Goal: Obtain resource: Download file/media

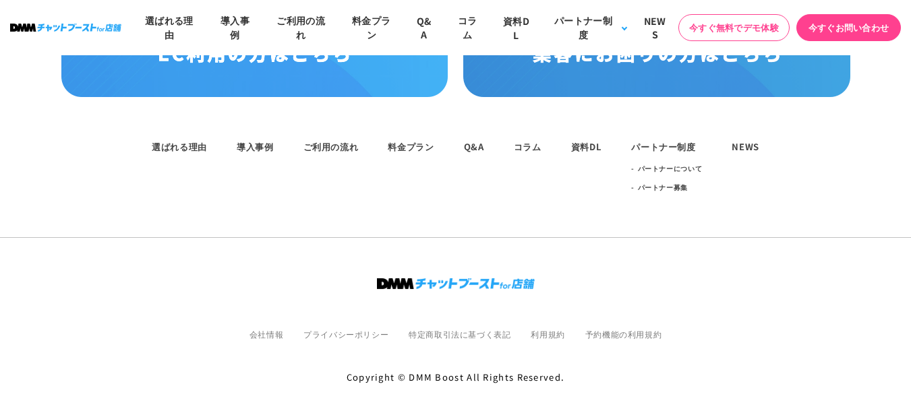
scroll to position [7443, 0]
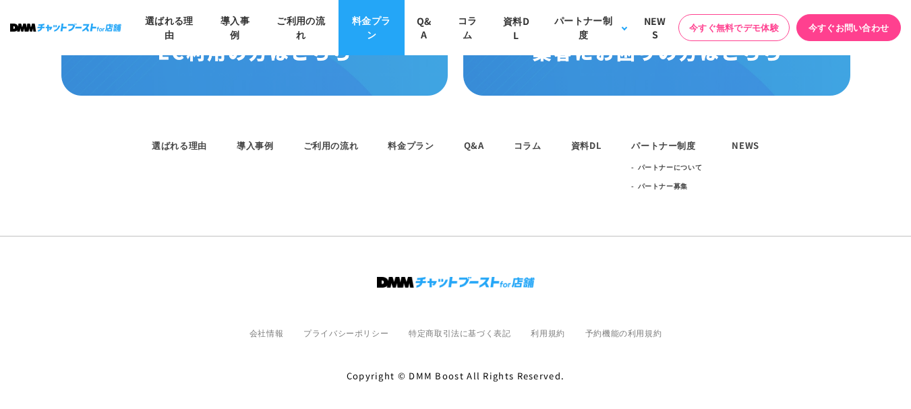
click at [370, 38] on link "料金プラン" at bounding box center [371, 27] width 66 height 55
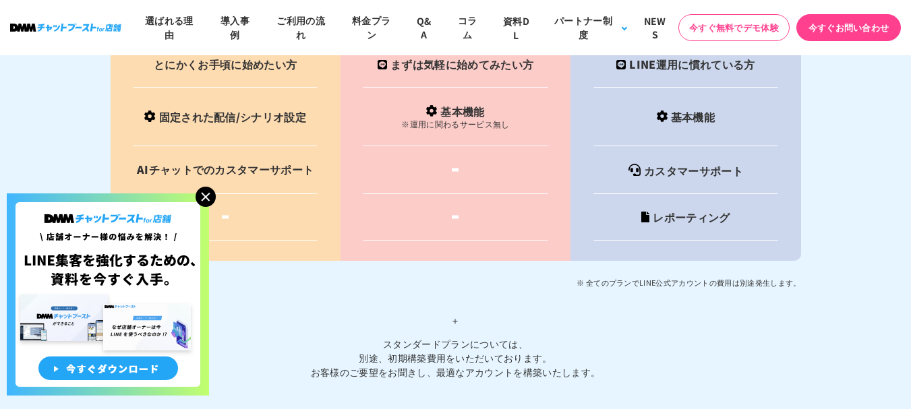
click at [203, 196] on img at bounding box center [206, 197] width 20 height 20
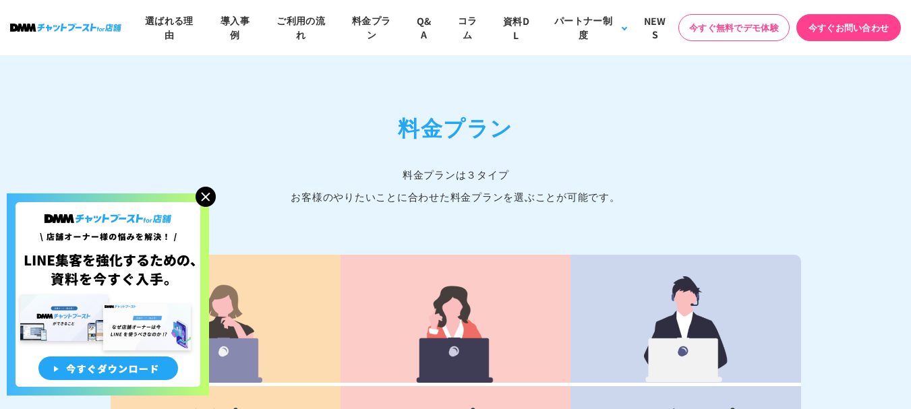
scroll to position [5502, 0]
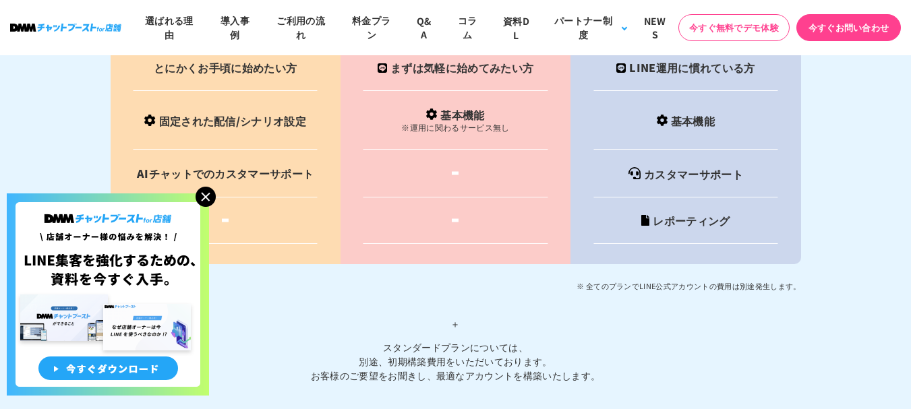
click at [213, 194] on img at bounding box center [206, 197] width 20 height 20
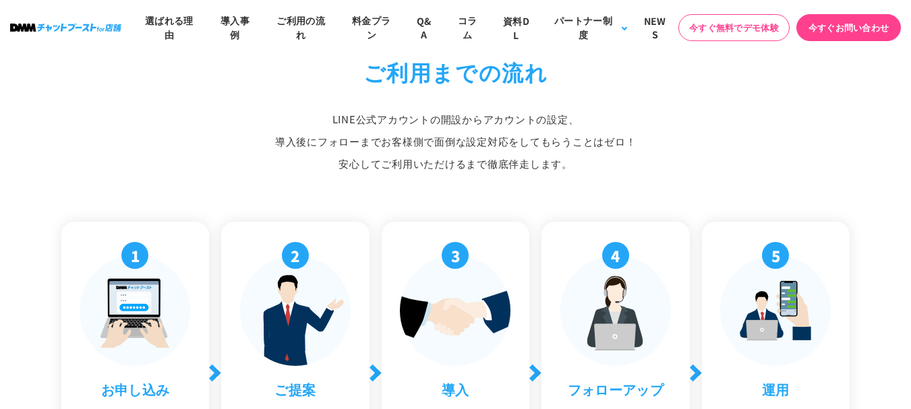
scroll to position [4288, 0]
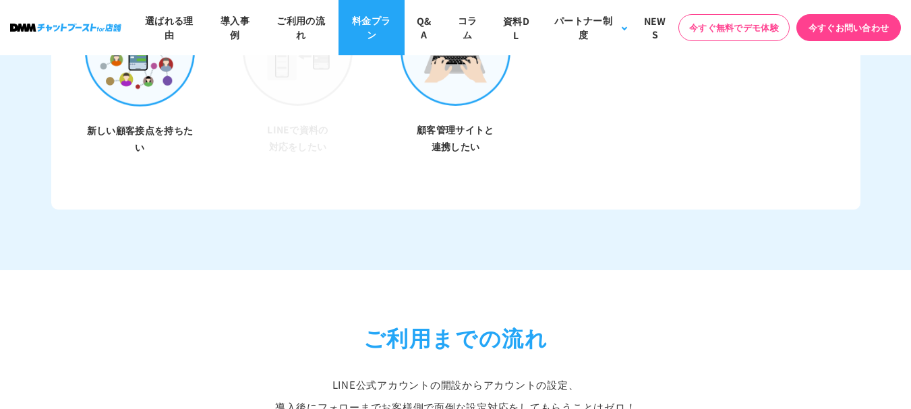
click at [370, 25] on link "料金プラン" at bounding box center [371, 27] width 66 height 55
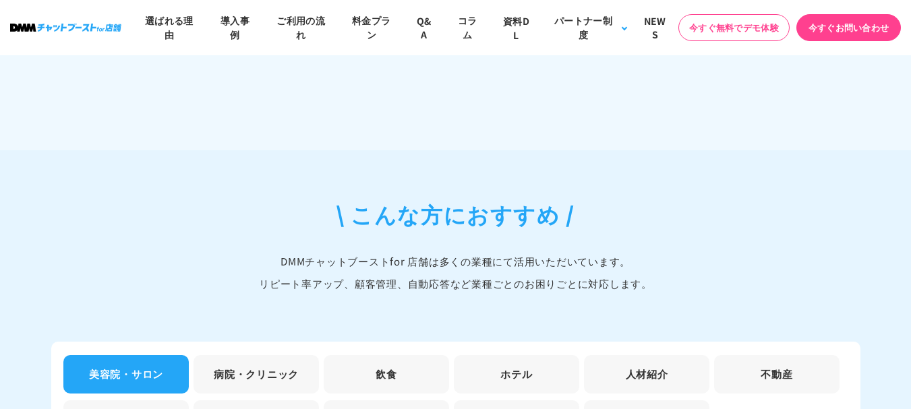
scroll to position [3801, 0]
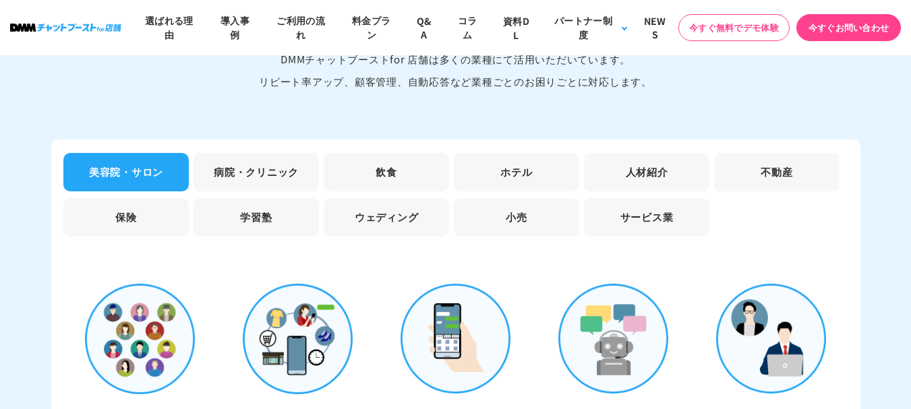
click at [379, 162] on li "飲食" at bounding box center [386, 172] width 125 height 38
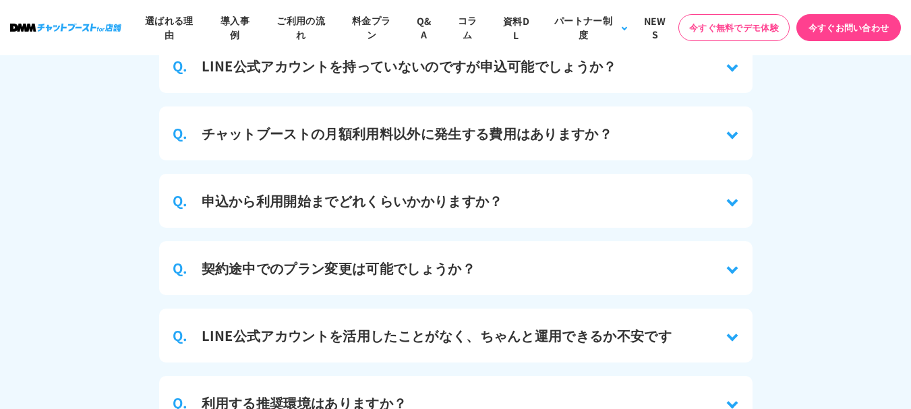
scroll to position [6026, 0]
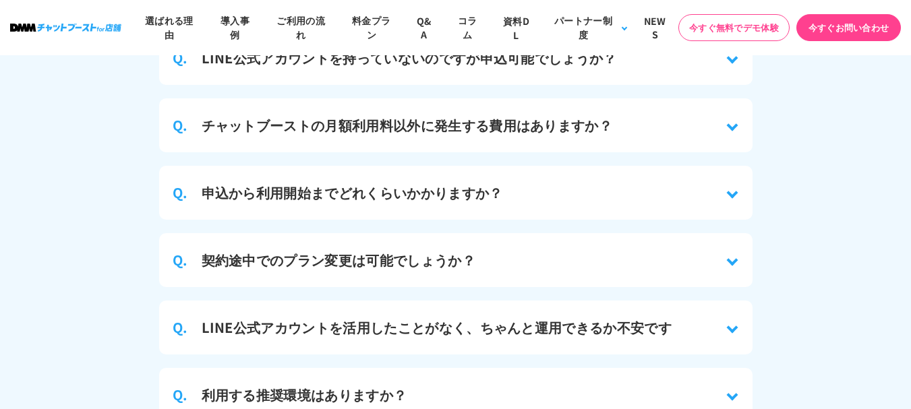
click at [688, 117] on div "Q. チャットブーストの月額利用料以外に発生する費用はありますか？" at bounding box center [455, 125] width 593 height 54
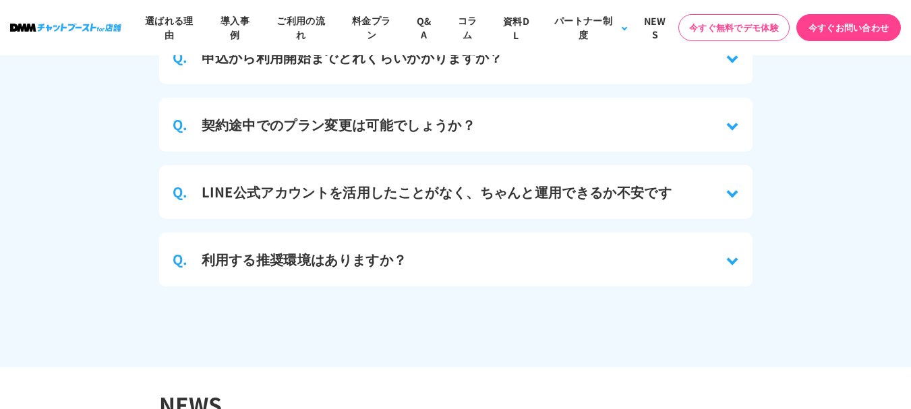
scroll to position [6296, 0]
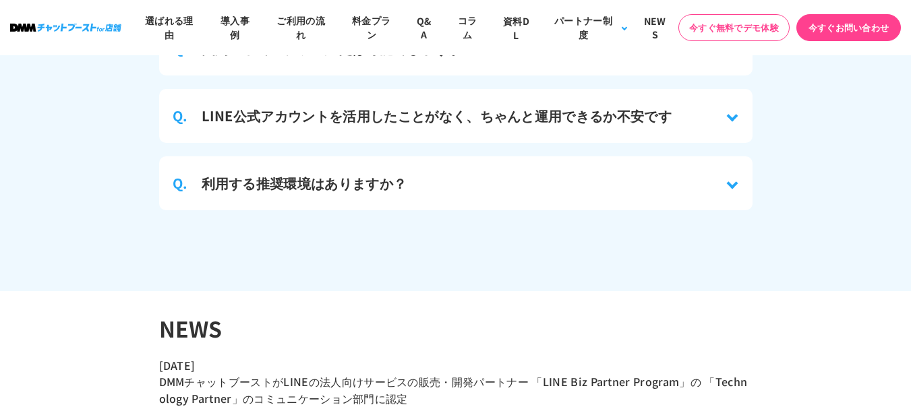
click at [739, 100] on div "Q. LINE公式アカウントを活用したことがなく、ちゃんと運用できるか不安です" at bounding box center [455, 116] width 593 height 54
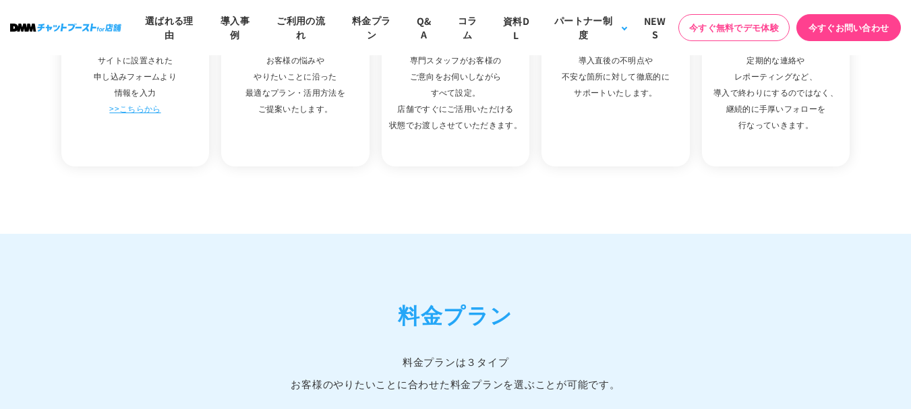
scroll to position [4745, 0]
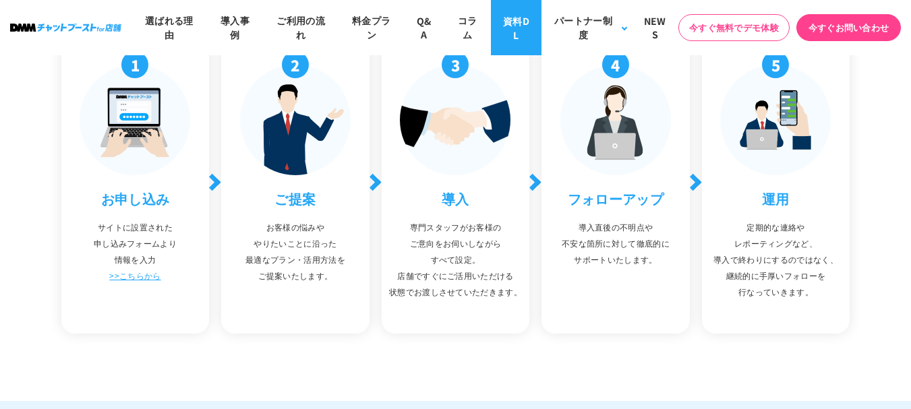
click at [510, 12] on link "資料DL" at bounding box center [516, 27] width 50 height 55
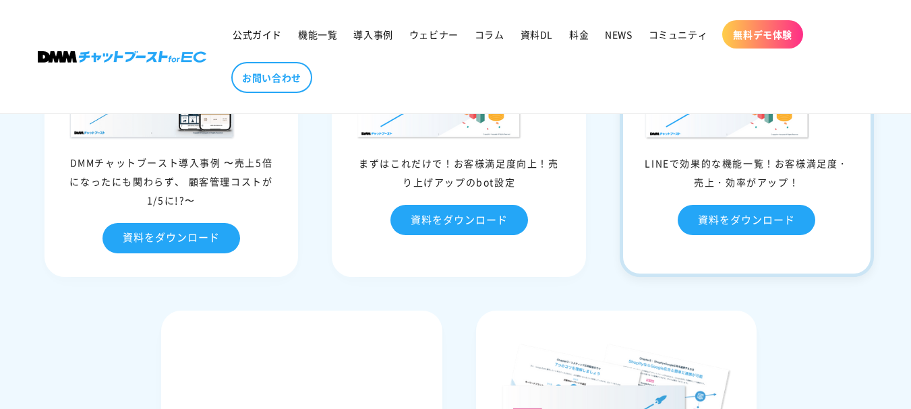
scroll to position [6001, 0]
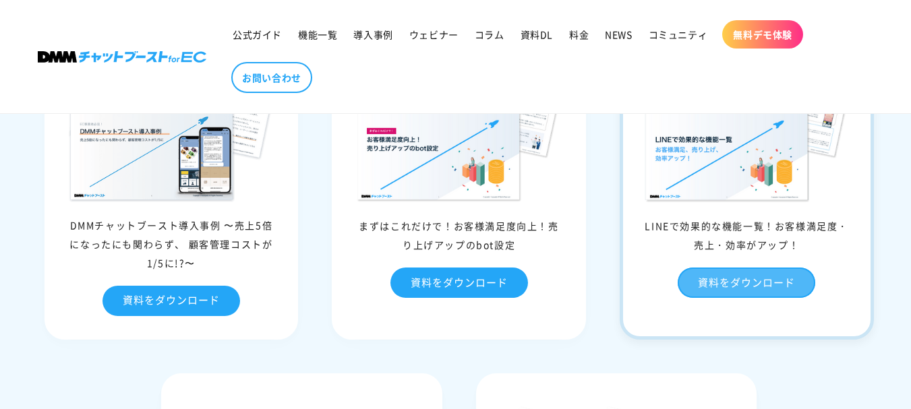
click at [732, 298] on link "資料をダウンロード" at bounding box center [747, 283] width 138 height 30
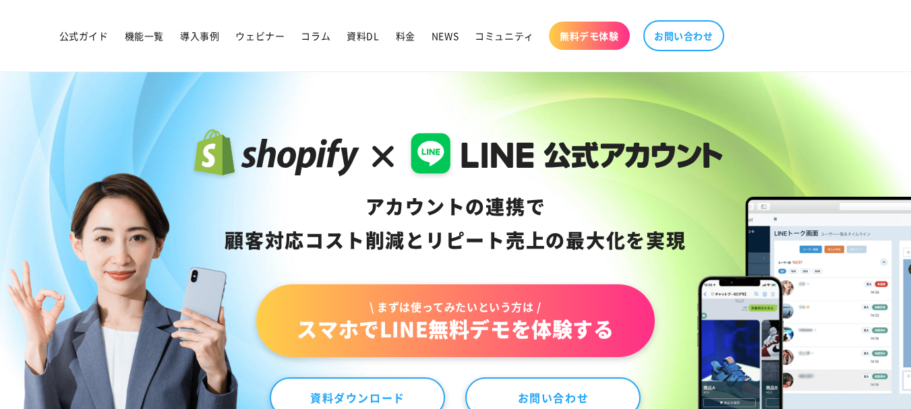
scroll to position [0, 0]
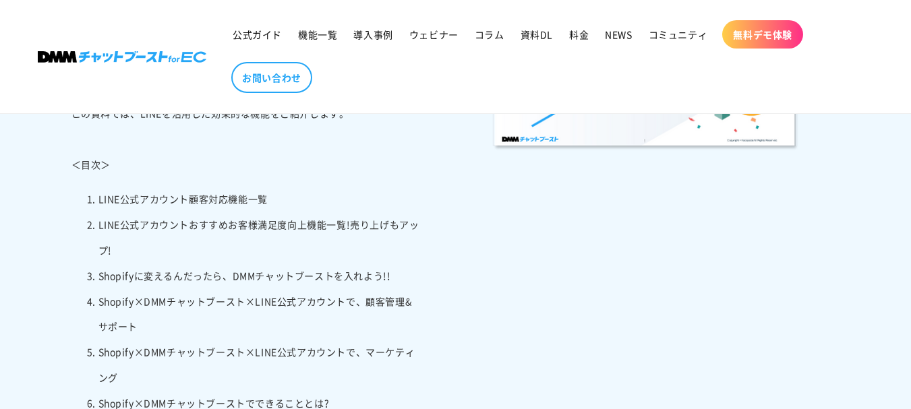
scroll to position [270, 0]
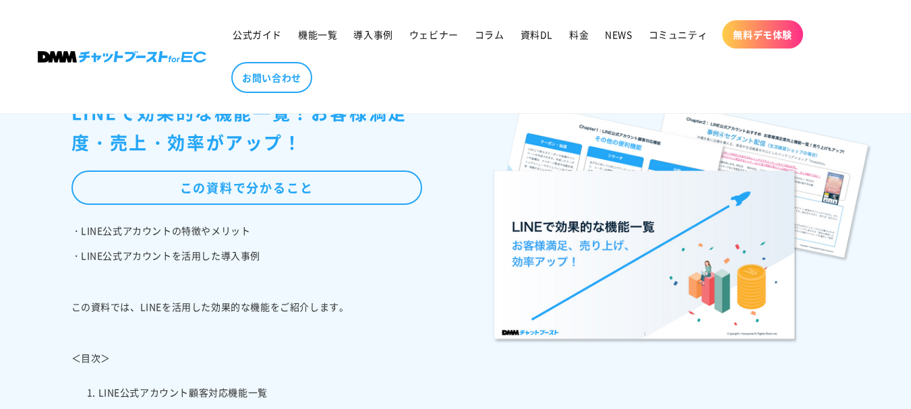
click at [347, 196] on div "この資料で分かること" at bounding box center [246, 188] width 351 height 34
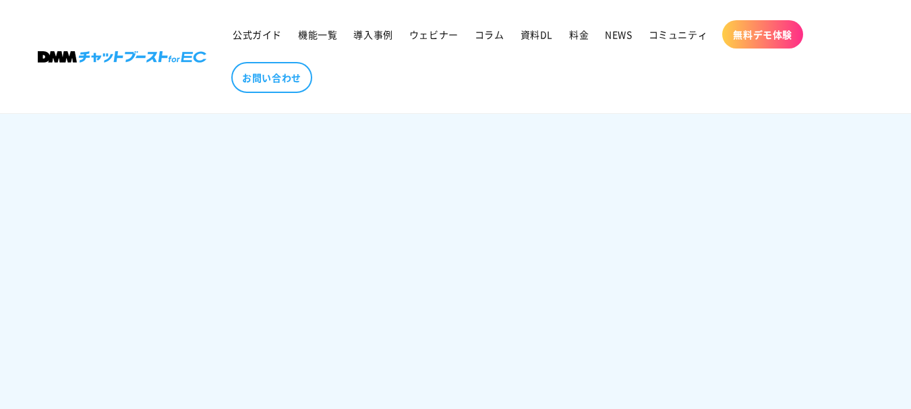
scroll to position [1146, 0]
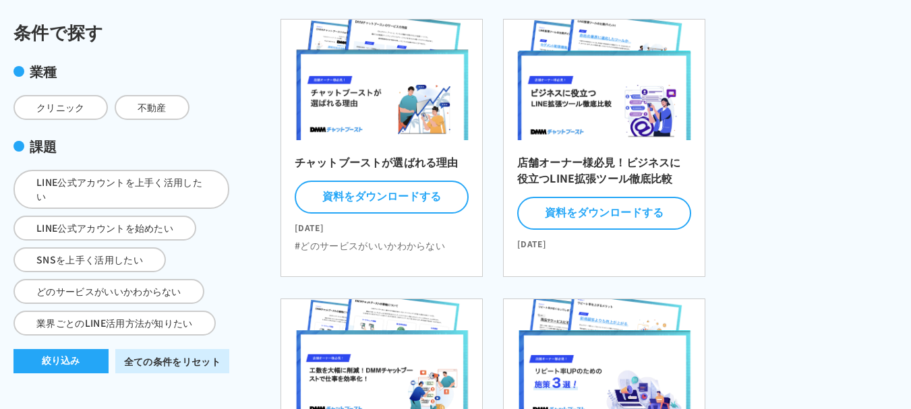
scroll to position [135, 0]
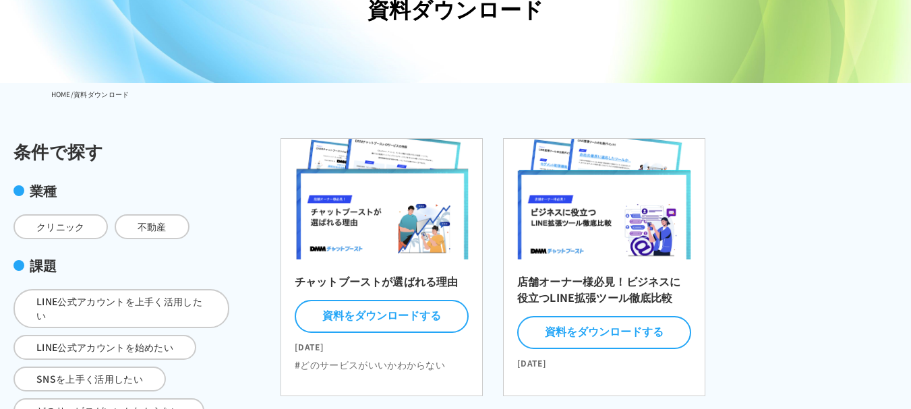
drag, startPoint x: 54, startPoint y: 224, endPoint x: 64, endPoint y: 228, distance: 10.9
click at [54, 227] on span "クリニック" at bounding box center [60, 226] width 94 height 25
click at [0, 0] on input "クリニック" at bounding box center [0, 0] width 0 height 0
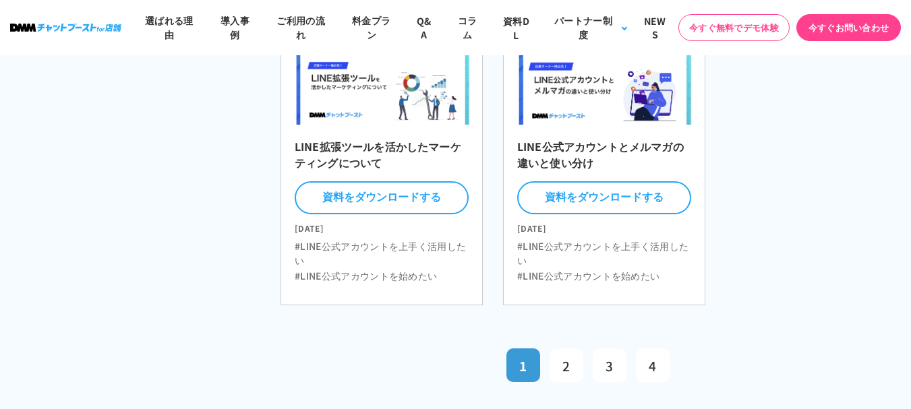
scroll to position [944, 0]
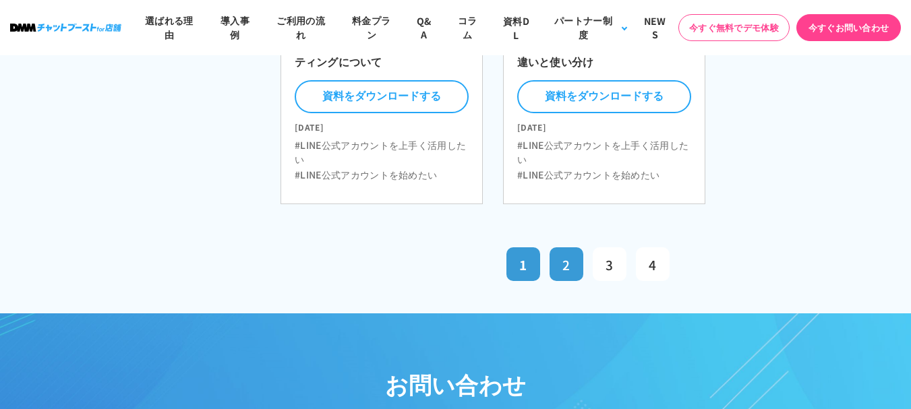
click at [563, 278] on link "2" at bounding box center [567, 264] width 34 height 34
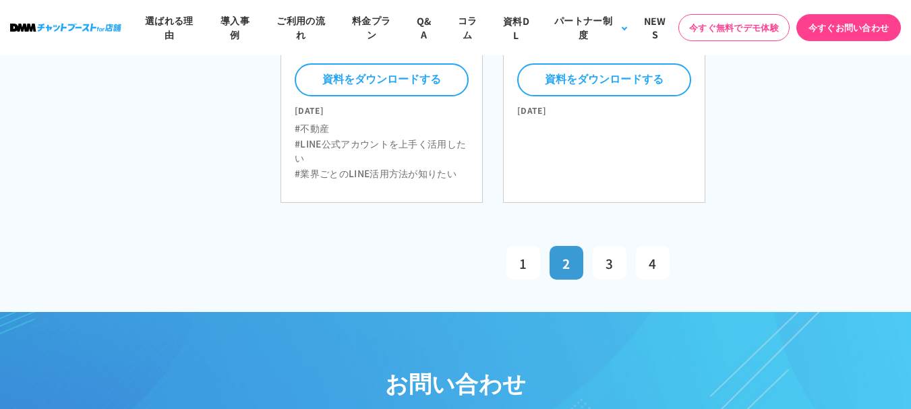
scroll to position [1146, 0]
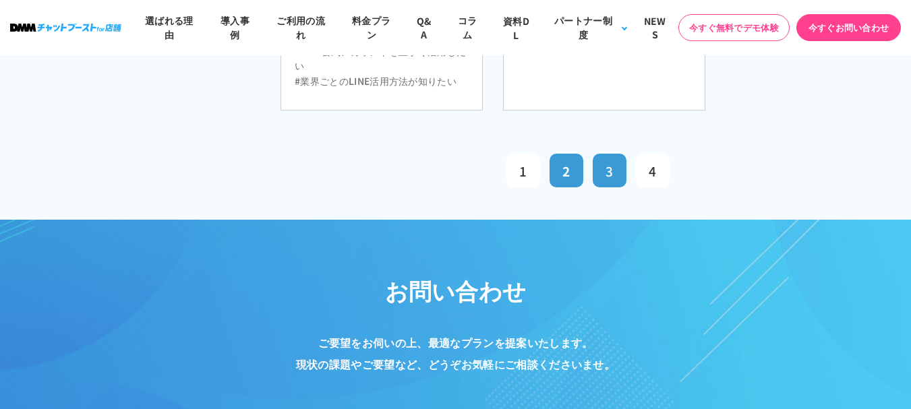
click at [599, 173] on link "3" at bounding box center [610, 171] width 34 height 34
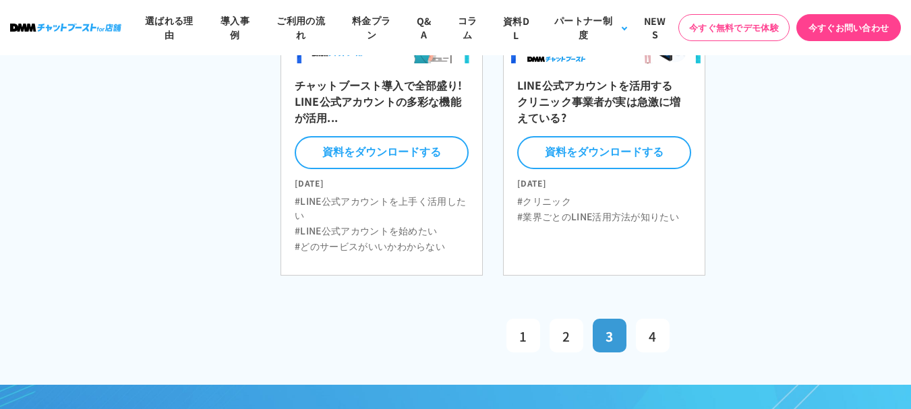
scroll to position [944, 0]
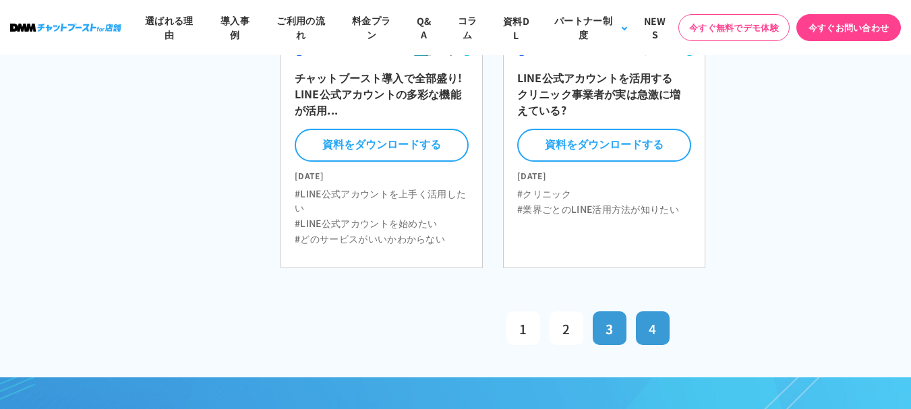
click at [649, 330] on span "4" at bounding box center [652, 329] width 7 height 18
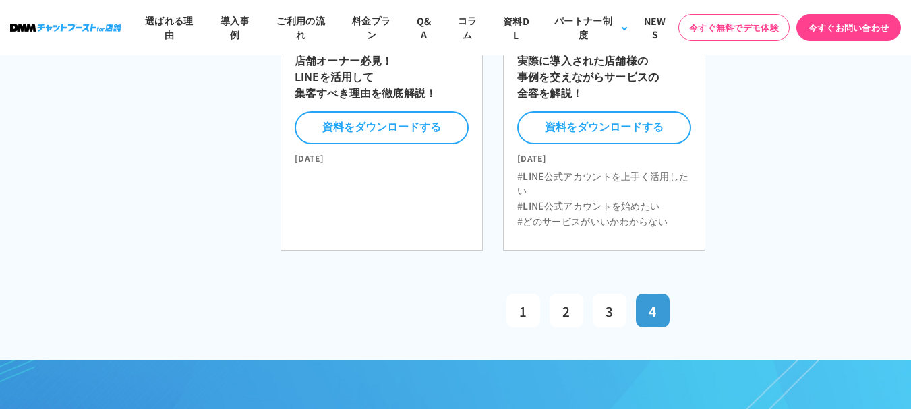
scroll to position [877, 0]
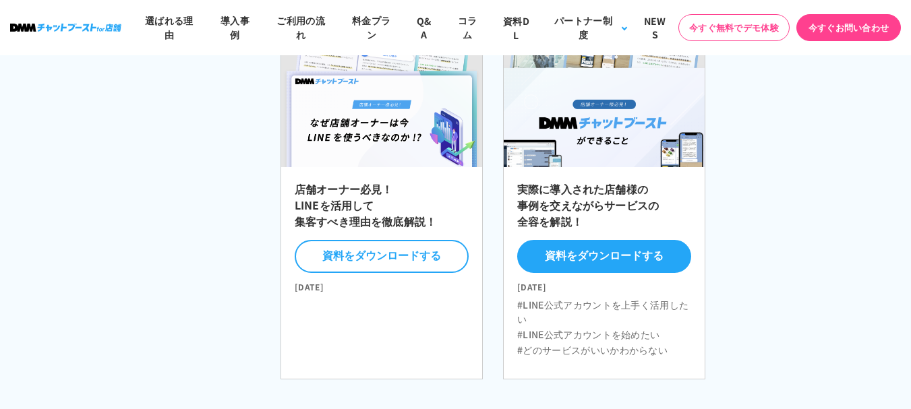
click at [607, 267] on button "資料をダウンロードする" at bounding box center [604, 256] width 174 height 33
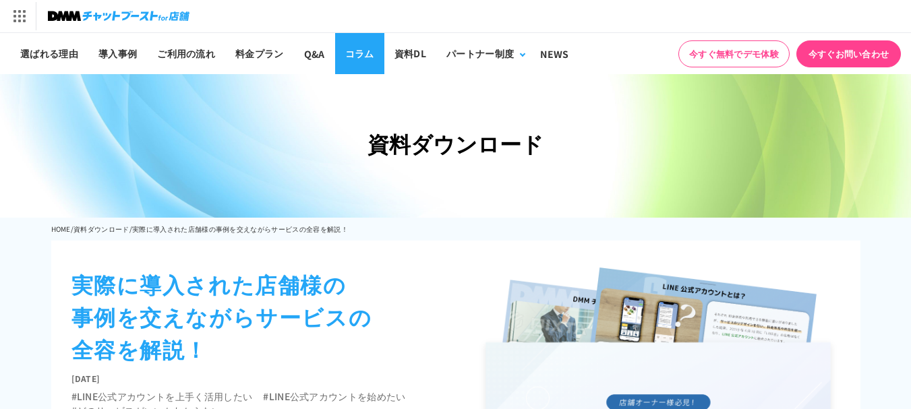
click at [352, 53] on link "コラム" at bounding box center [359, 53] width 49 height 41
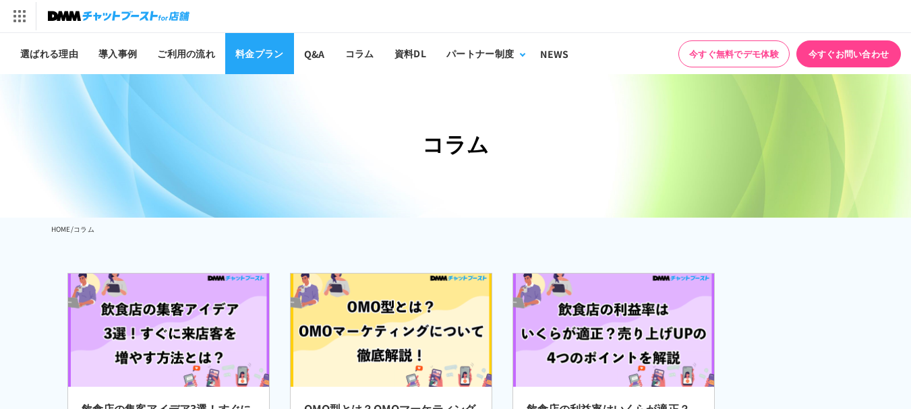
click at [256, 53] on link "料金プラン" at bounding box center [259, 53] width 69 height 41
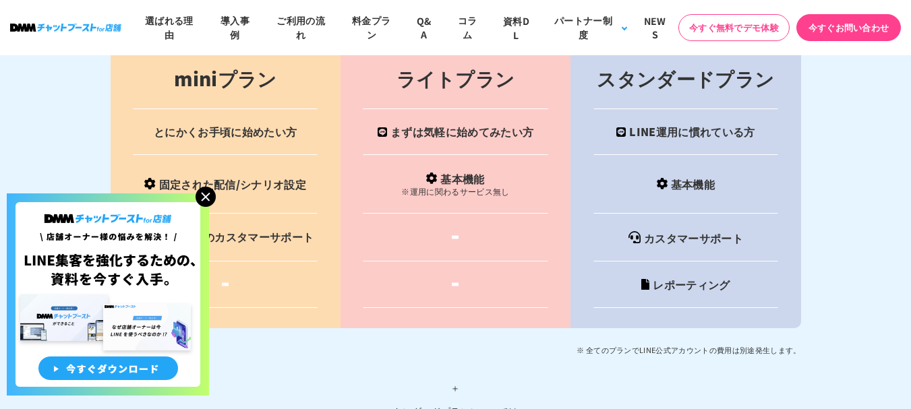
click at [214, 196] on img at bounding box center [206, 197] width 20 height 20
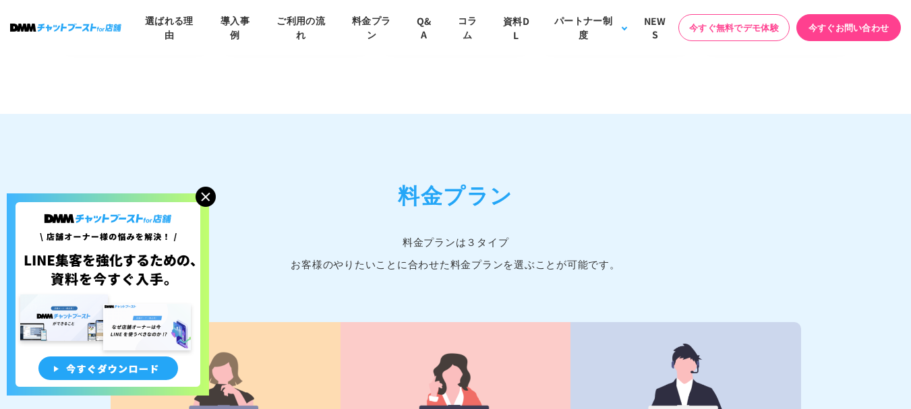
click at [208, 199] on img at bounding box center [206, 197] width 20 height 20
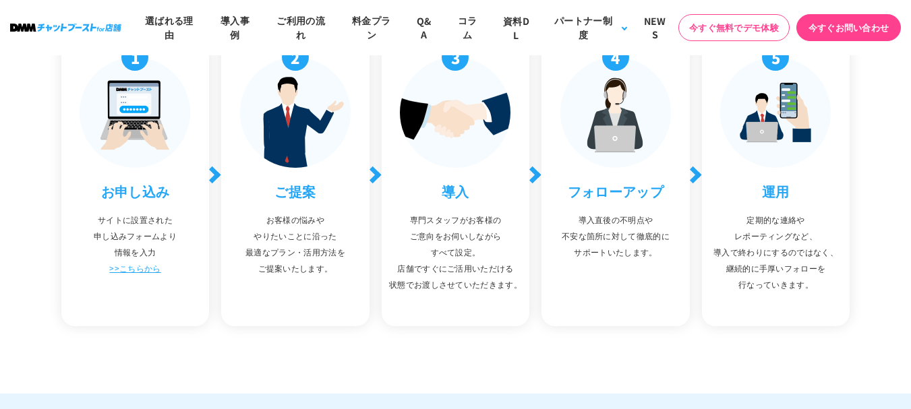
scroll to position [4626, 0]
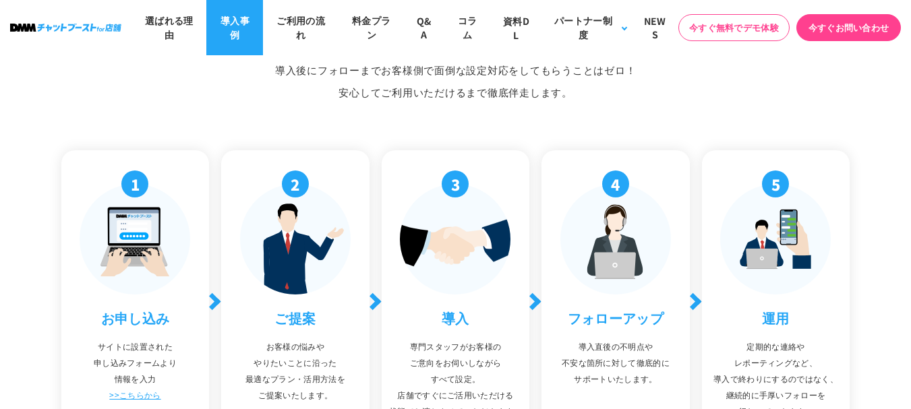
click at [235, 23] on link "導入事例" at bounding box center [234, 27] width 57 height 55
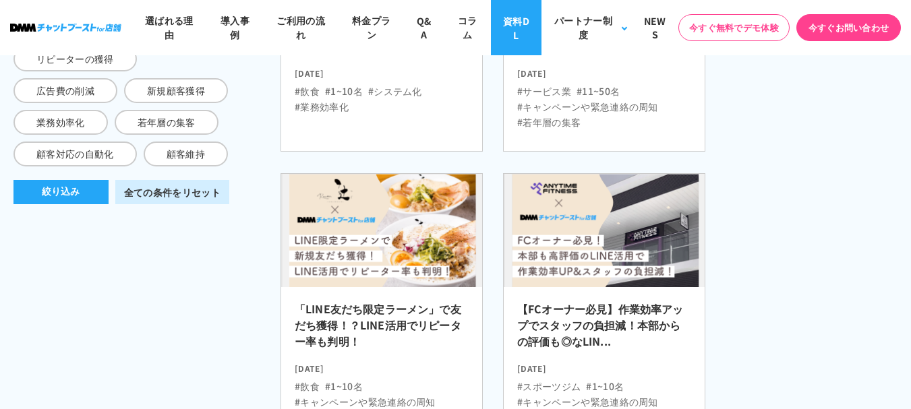
click at [512, 26] on link "資料DL" at bounding box center [516, 27] width 50 height 55
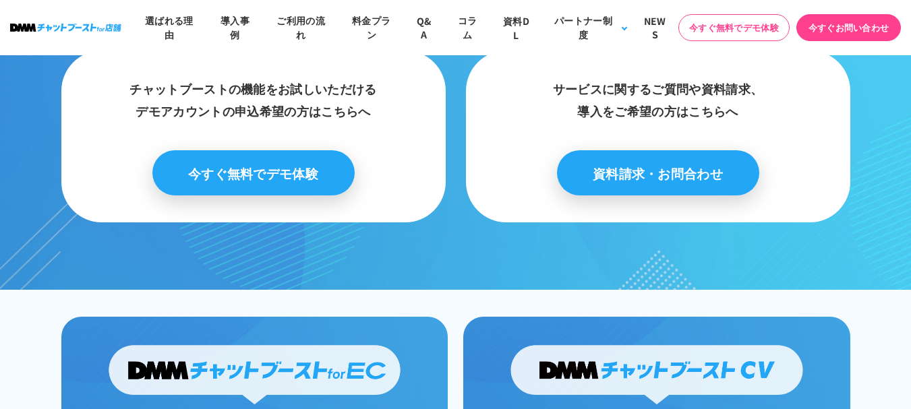
scroll to position [1079, 0]
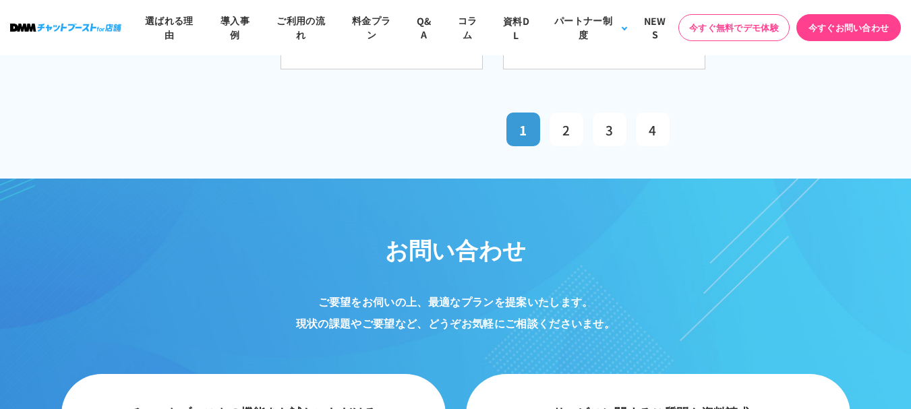
click at [639, 142] on link "4" at bounding box center [653, 130] width 34 height 34
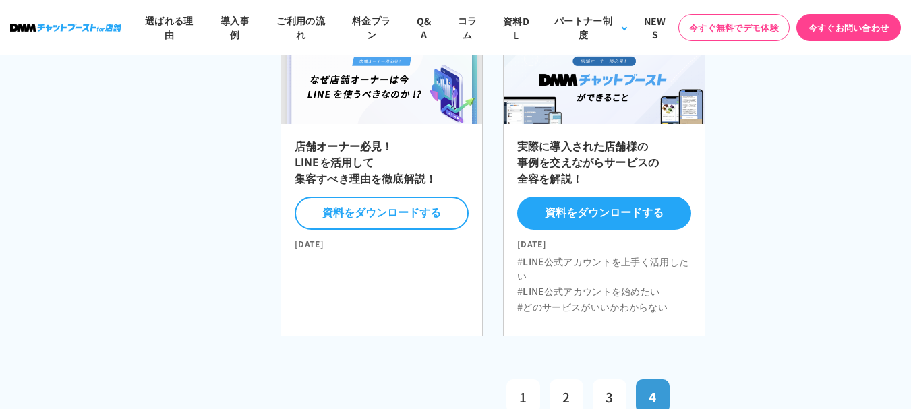
scroll to position [877, 0]
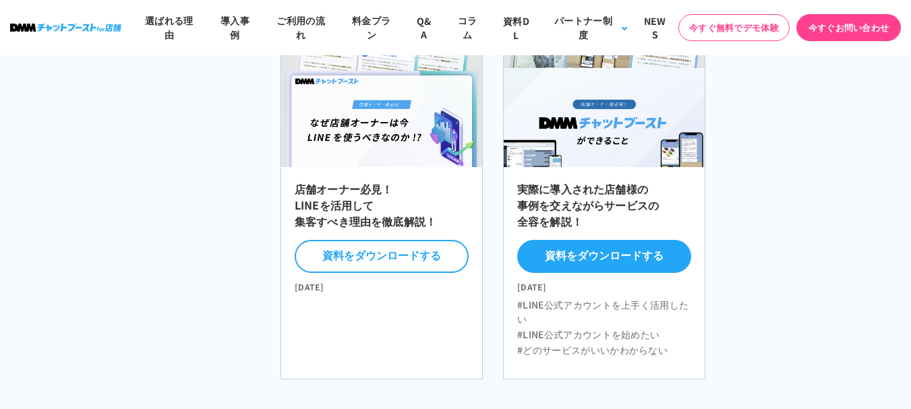
click at [603, 266] on button "資料をダウンロードする" at bounding box center [604, 256] width 174 height 33
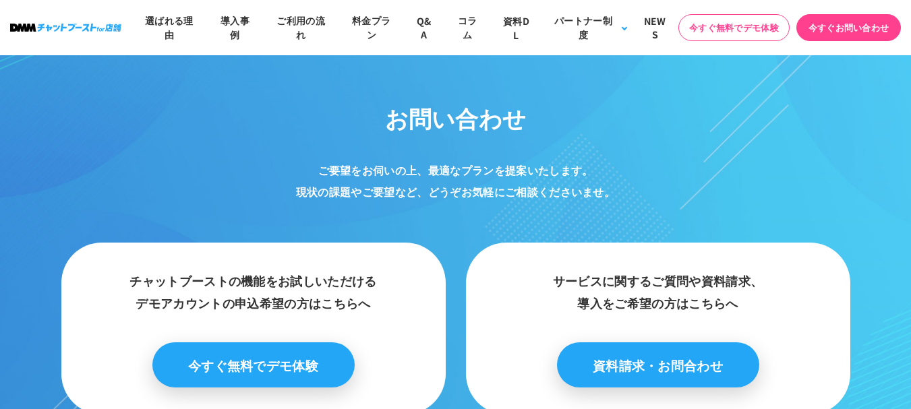
scroll to position [1618, 0]
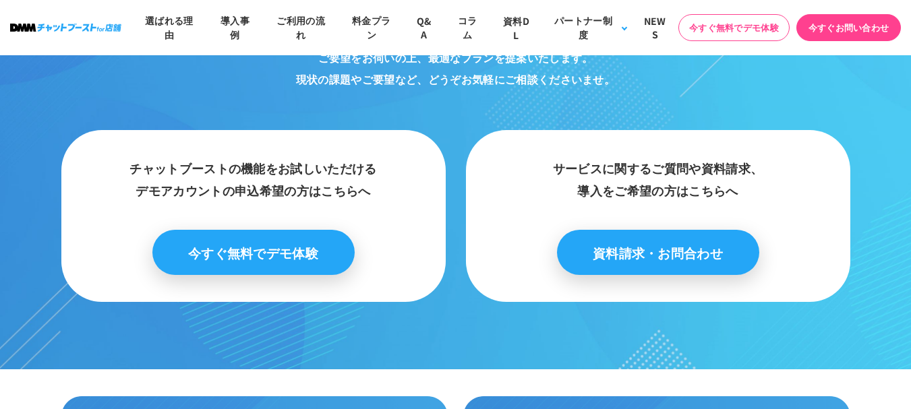
click at [670, 71] on p "ご要望をお伺いの上、最適なプランを提案いたします。 現状の課題やご要望など、 どうぞお気軽にご相談くださいませ。" at bounding box center [455, 68] width 809 height 43
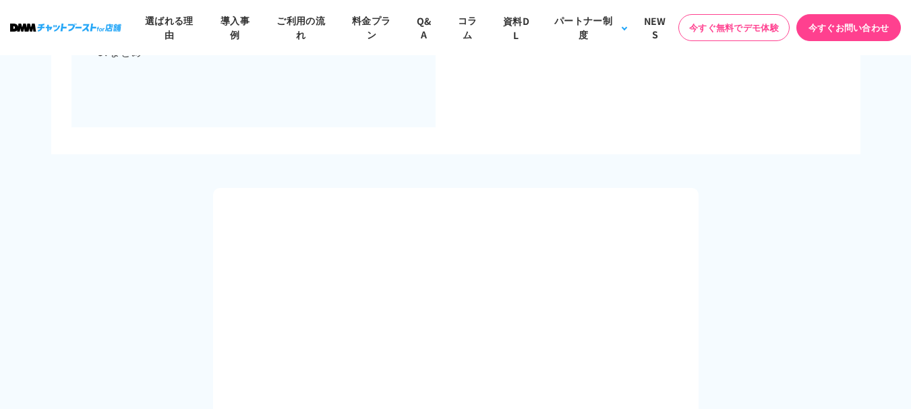
scroll to position [877, 0]
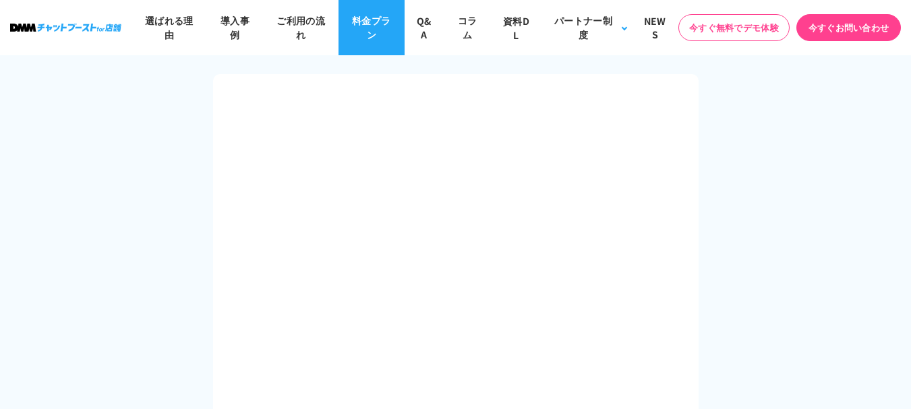
click at [365, 38] on link "料金プラン" at bounding box center [371, 27] width 66 height 55
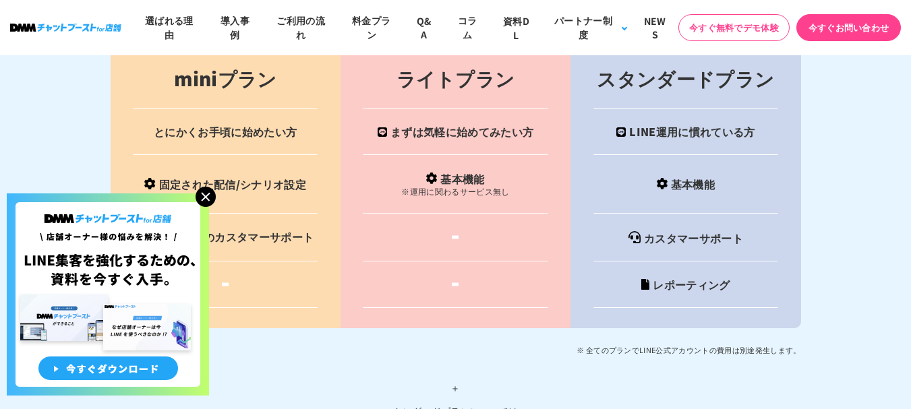
scroll to position [5032, 0]
click at [197, 191] on img at bounding box center [206, 197] width 20 height 20
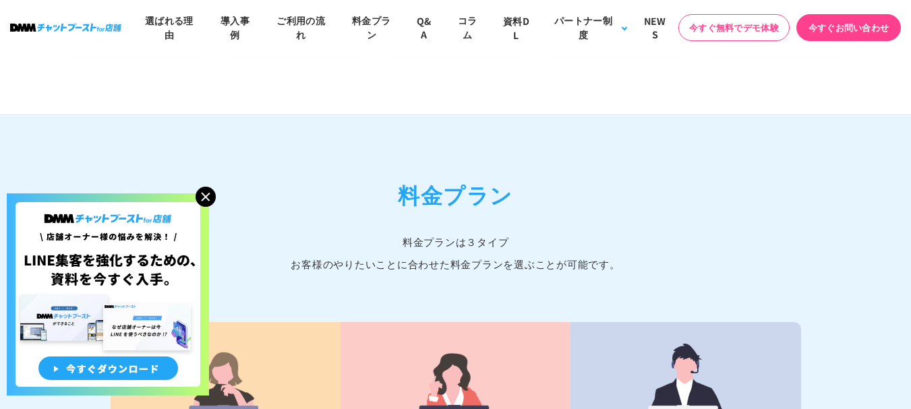
click at [208, 194] on img at bounding box center [206, 197] width 20 height 20
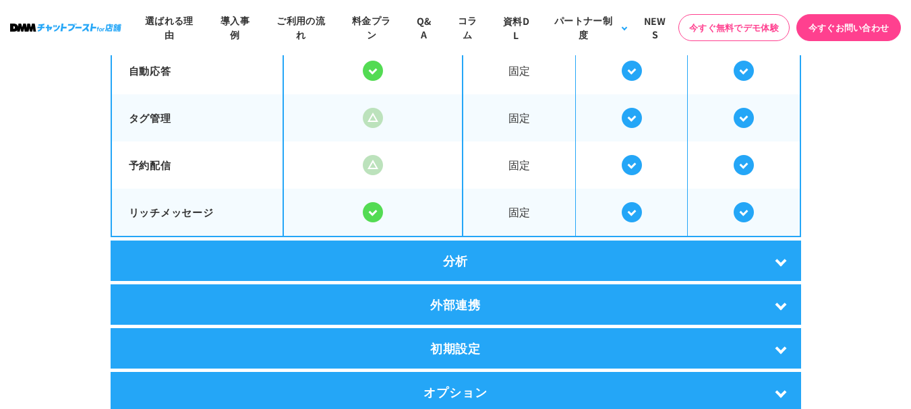
scroll to position [2655, 0]
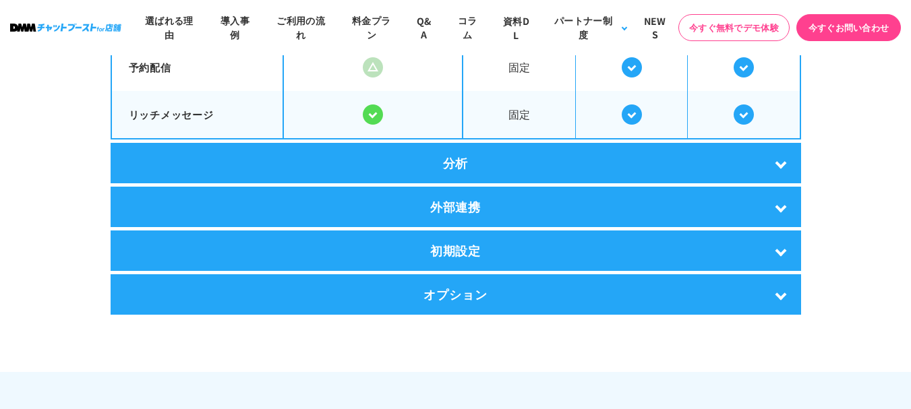
click at [773, 160] on div "分析" at bounding box center [456, 163] width 690 height 40
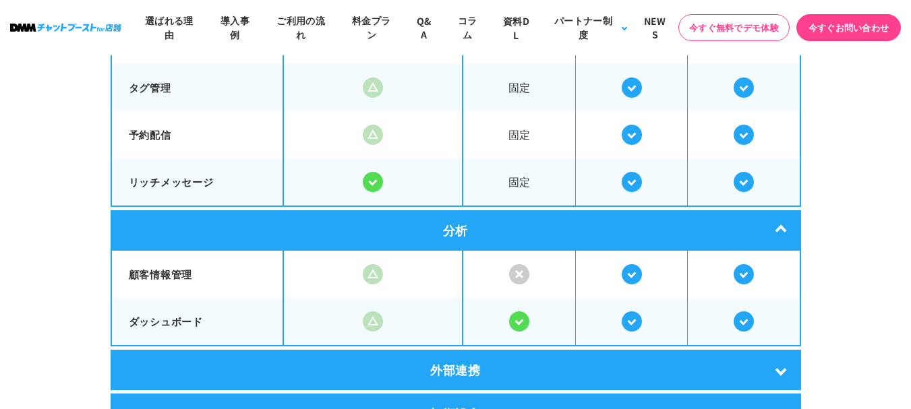
scroll to position [2790, 0]
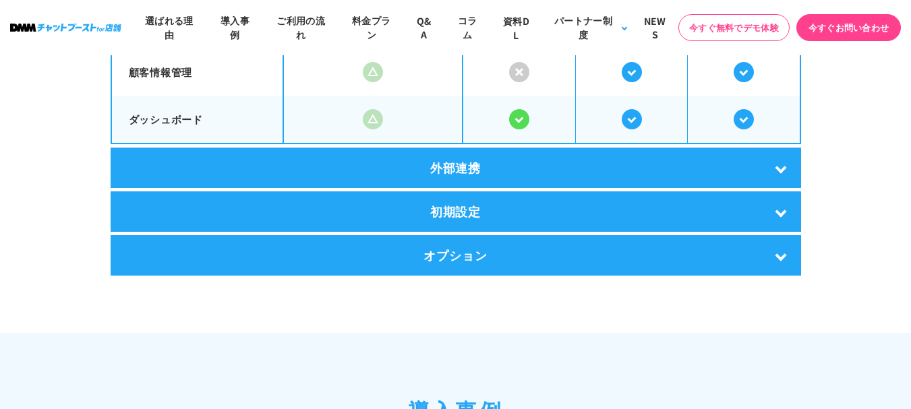
click at [779, 176] on div "外部連携" at bounding box center [456, 168] width 690 height 40
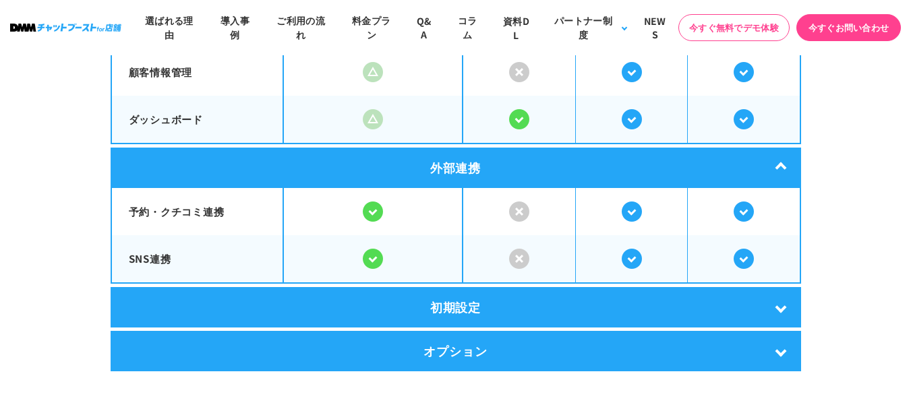
click at [768, 297] on div "初期設定" at bounding box center [456, 307] width 690 height 40
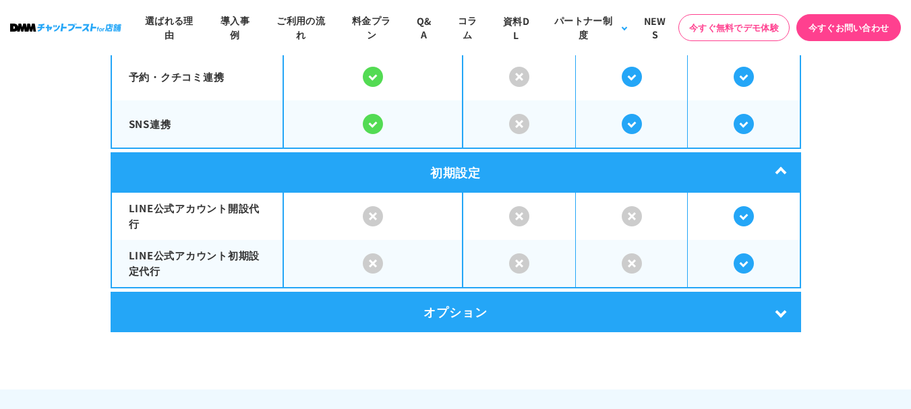
click at [766, 305] on div "オプション" at bounding box center [456, 312] width 690 height 40
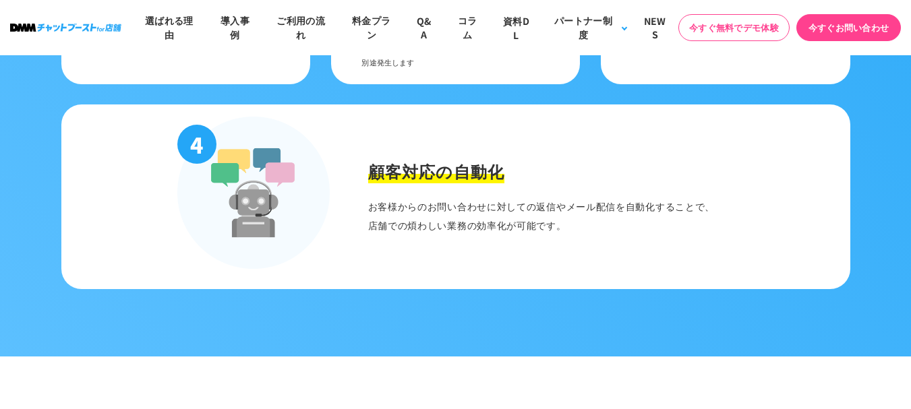
scroll to position [1778, 0]
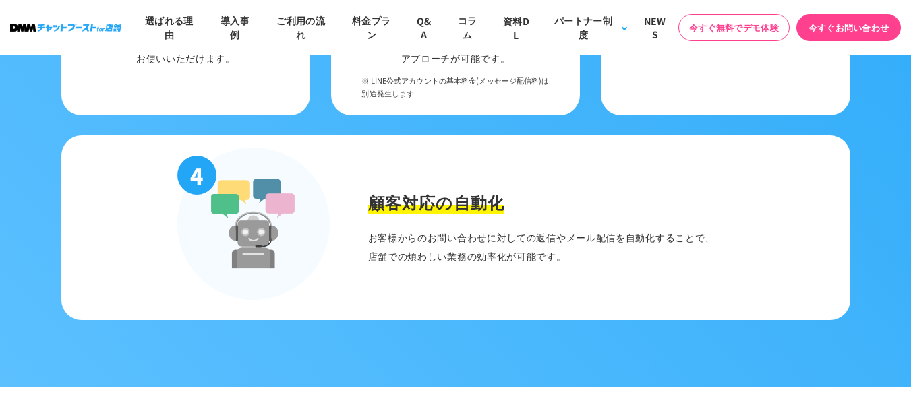
click at [500, 249] on p "お客様からのお問い合わせに対しての 返信やメール配信を自動化することで、 店舗での煩わしい業務の効率化が可能です。" at bounding box center [550, 247] width 365 height 38
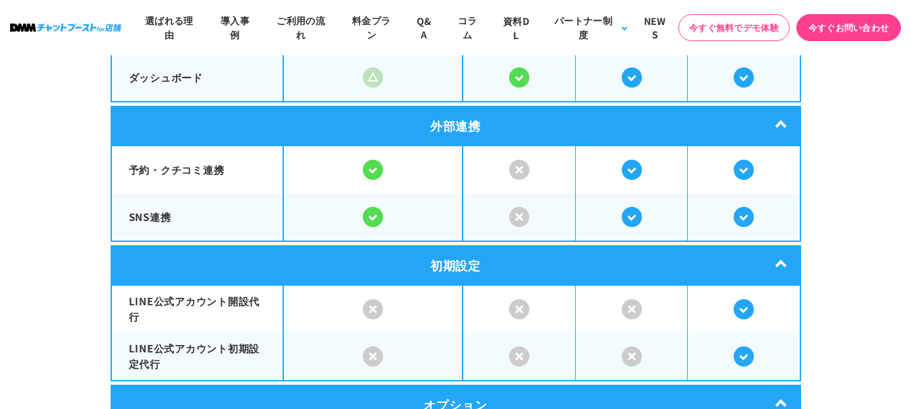
scroll to position [2832, 0]
